Goal: Find specific page/section: Find specific page/section

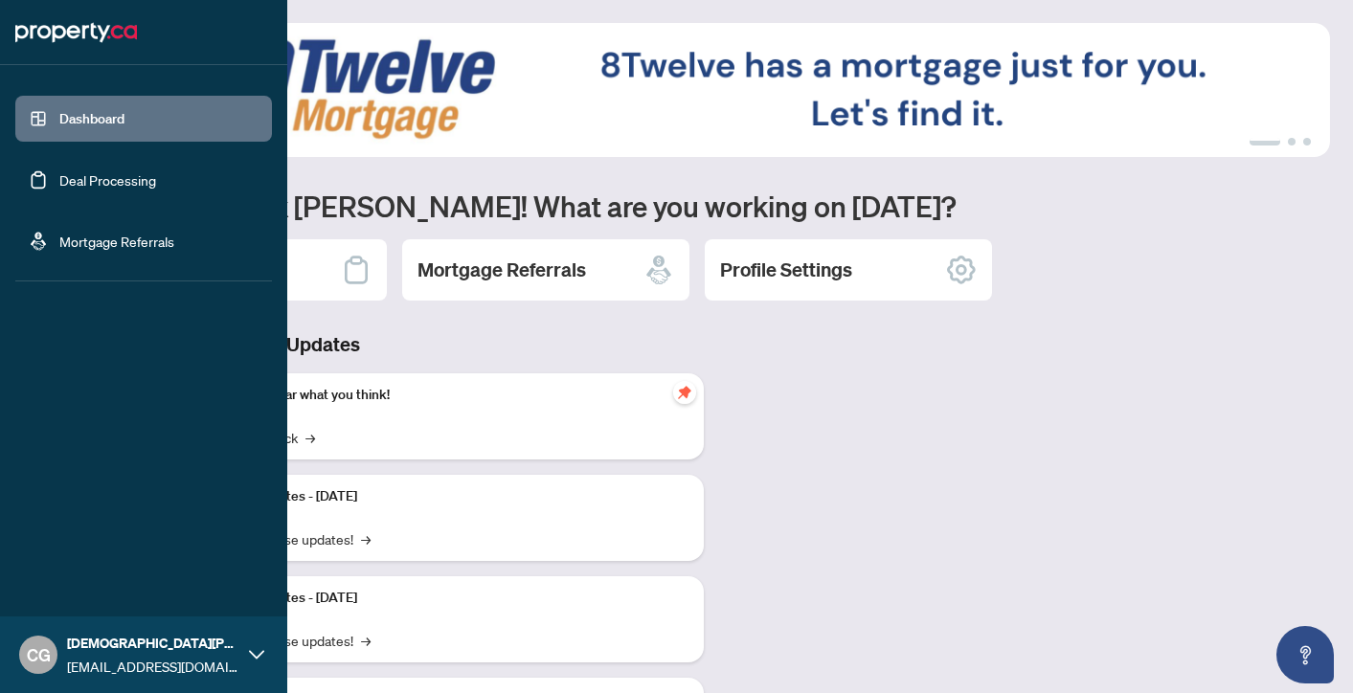
click at [78, 173] on link "Deal Processing" at bounding box center [107, 179] width 97 height 17
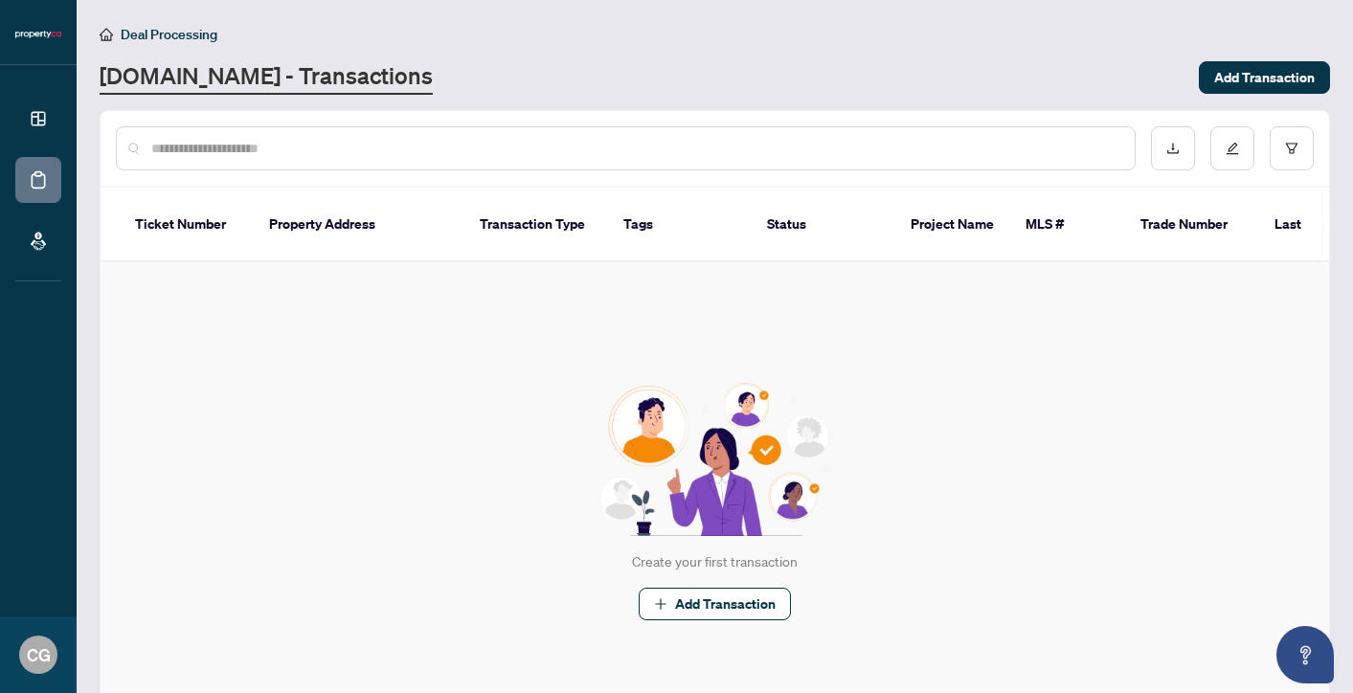
click at [665, 75] on div "[DOMAIN_NAME] - Transactions" at bounding box center [644, 77] width 1088 height 34
